Goal: Task Accomplishment & Management: Complete application form

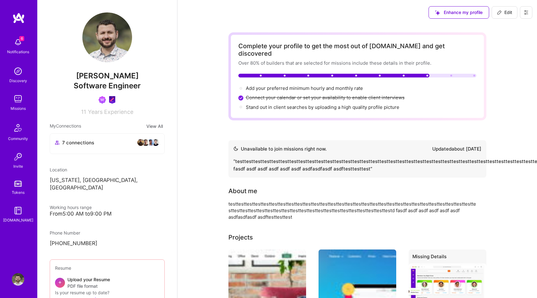
click at [19, 98] on img at bounding box center [18, 99] width 12 height 12
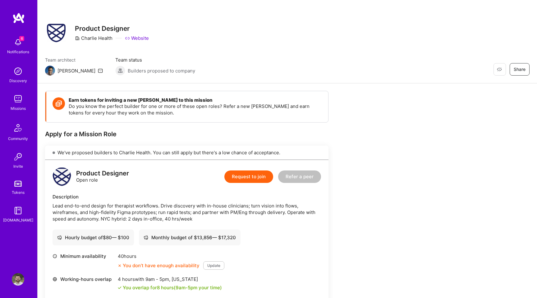
click at [243, 179] on button "Request to join" at bounding box center [248, 176] width 49 height 12
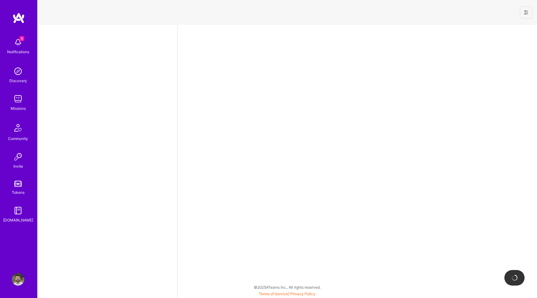
select select "US"
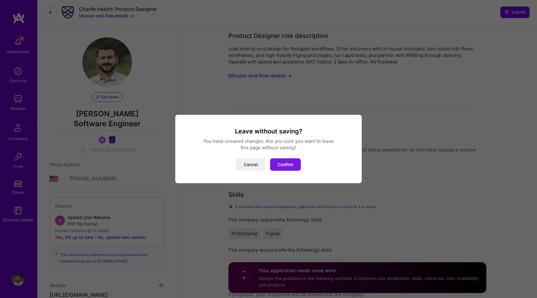
click at [283, 160] on button "Confirm" at bounding box center [285, 164] width 31 height 12
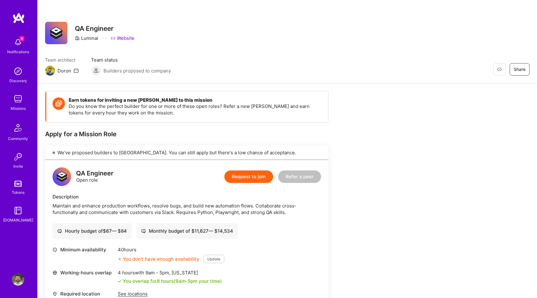
click at [238, 181] on button "Request to join" at bounding box center [248, 176] width 49 height 12
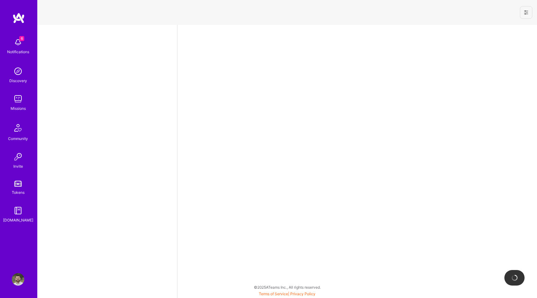
select select "US"
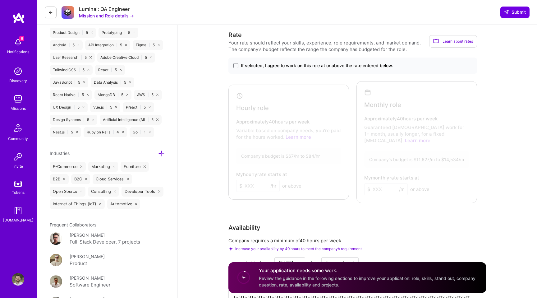
scroll to position [480, 0]
click at [236, 67] on span at bounding box center [235, 66] width 5 height 5
click at [0, 0] on input "If selected, I agree to work on this role at or above the rate entered below." at bounding box center [0, 0] width 0 height 0
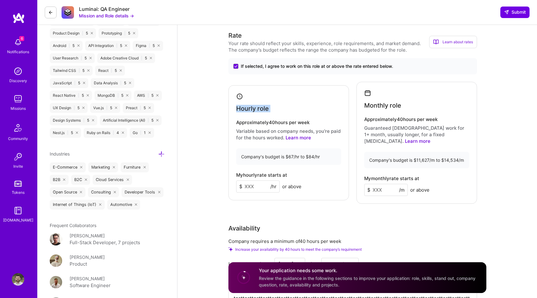
click at [286, 86] on div "Hourly role Approximately 40 hours per week Variable based on company needs, yo…" at bounding box center [288, 142] width 121 height 115
